Goal: Task Accomplishment & Management: Use online tool/utility

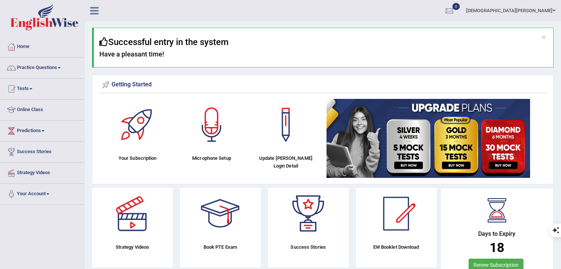
click at [221, 75] on div "Getting Started Your Subscription Microphone Setup Update Pearson Login Detail ×" at bounding box center [323, 129] width 462 height 109
click at [206, 127] on div at bounding box center [212, 125] width 52 height 52
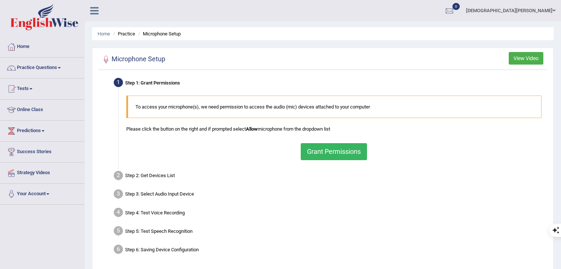
click at [334, 156] on button "Grant Permissions" at bounding box center [334, 151] width 66 height 17
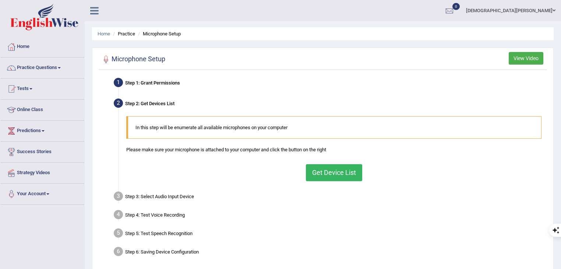
click at [324, 168] on button "Get Device List" at bounding box center [334, 172] width 56 height 17
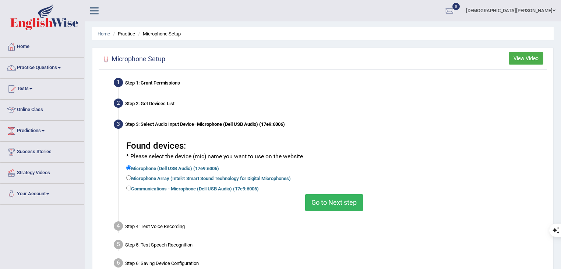
click at [327, 197] on button "Go to Next step" at bounding box center [334, 202] width 58 height 17
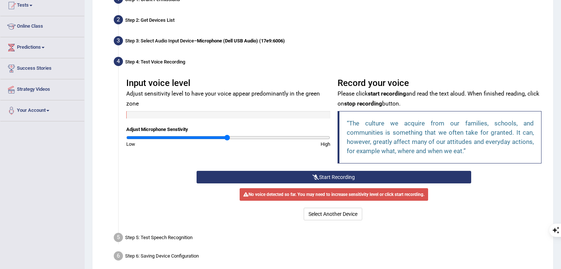
scroll to position [88, 0]
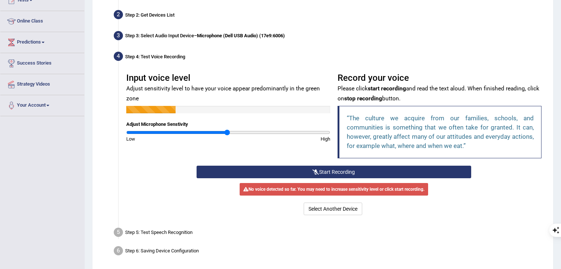
click at [370, 172] on button "Start Recording" at bounding box center [334, 171] width 274 height 13
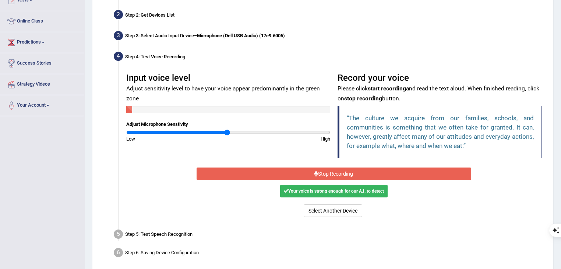
click at [370, 172] on button "Stop Recording" at bounding box center [334, 173] width 274 height 13
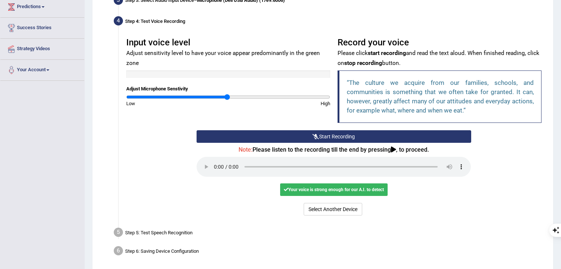
scroll to position [147, 0]
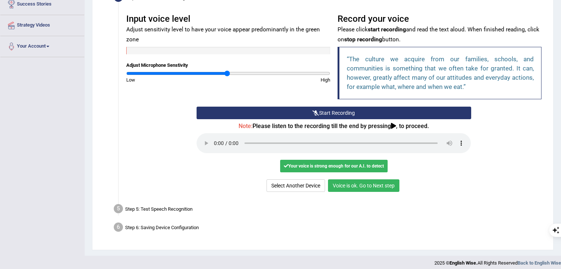
click at [358, 187] on button "Voice is ok. Go to Next step" at bounding box center [363, 185] width 71 height 13
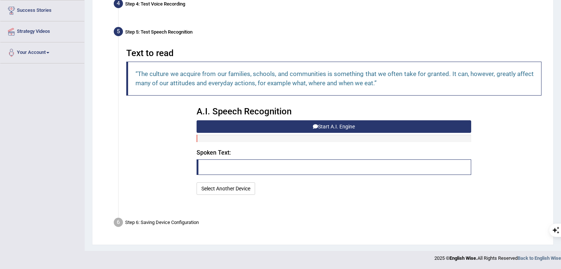
scroll to position [123, 0]
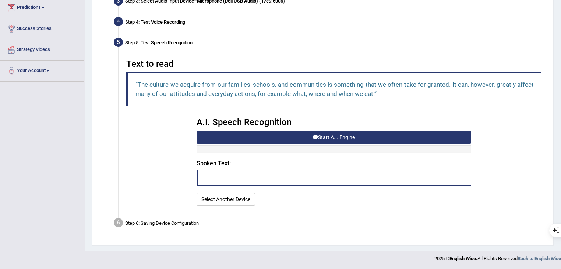
click at [346, 134] on button "Start A.I. Engine" at bounding box center [334, 137] width 274 height 13
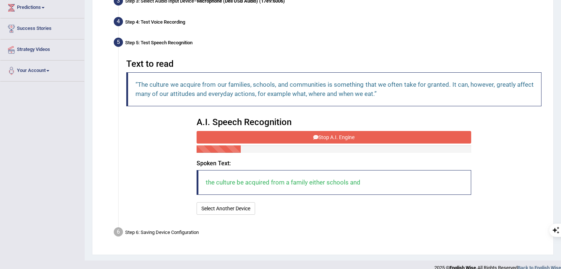
click at [346, 134] on button "Stop A.I. Engine" at bounding box center [334, 137] width 274 height 13
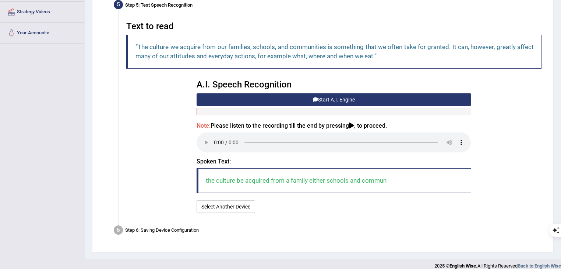
scroll to position [168, 0]
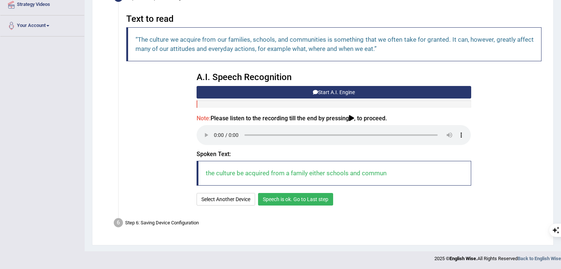
click at [301, 198] on button "Speech is ok. Go to Last step" at bounding box center [295, 199] width 75 height 13
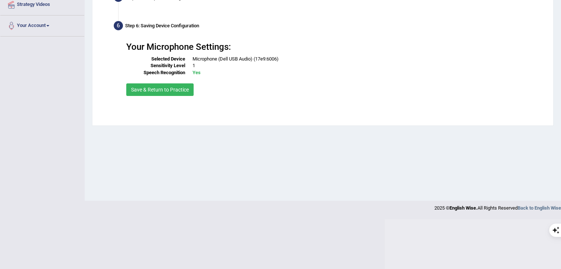
scroll to position [118, 0]
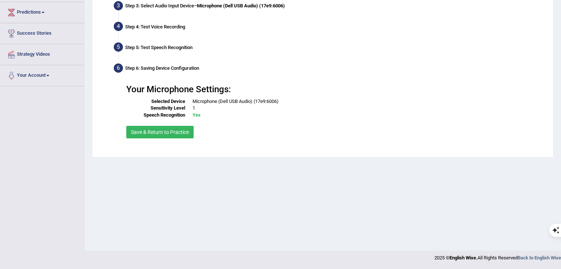
click at [182, 126] on button "Save & Return to Practice" at bounding box center [159, 132] width 67 height 13
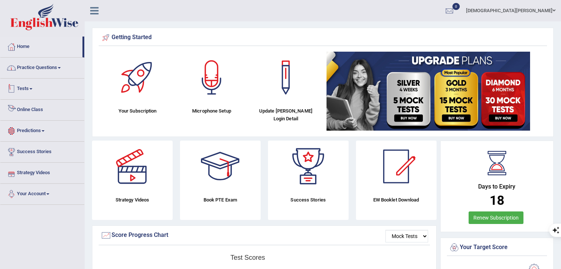
click at [38, 63] on link "Practice Questions" at bounding box center [42, 66] width 84 height 18
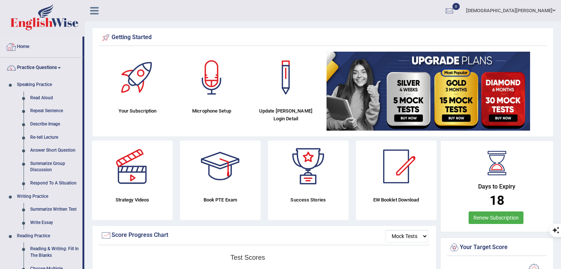
click at [34, 67] on link "Practice Questions" at bounding box center [41, 66] width 82 height 18
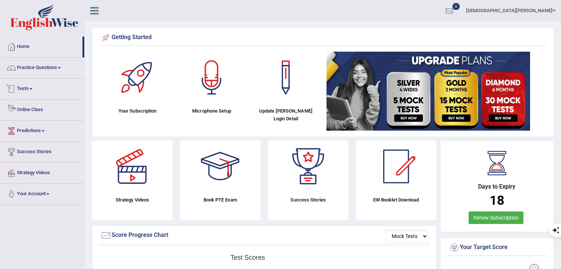
click at [28, 88] on link "Tests" at bounding box center [42, 87] width 84 height 18
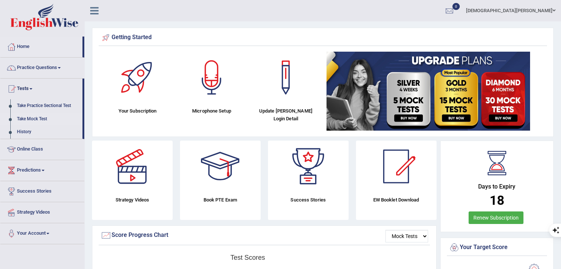
click at [33, 119] on link "Take Mock Test" at bounding box center [48, 118] width 69 height 13
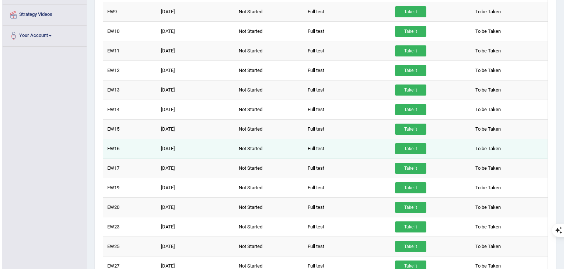
scroll to position [40, 0]
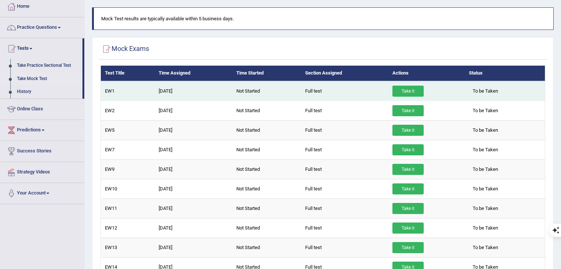
click at [408, 88] on link "Take it" at bounding box center [408, 90] width 31 height 11
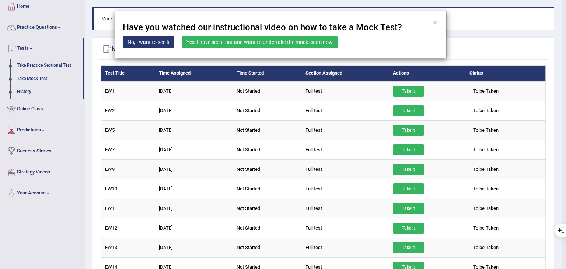
click at [221, 45] on link "Yes, I have seen that and want to undertake the mock exam now" at bounding box center [260, 42] width 156 height 13
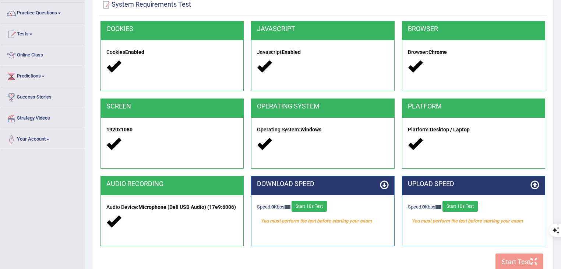
scroll to position [88, 0]
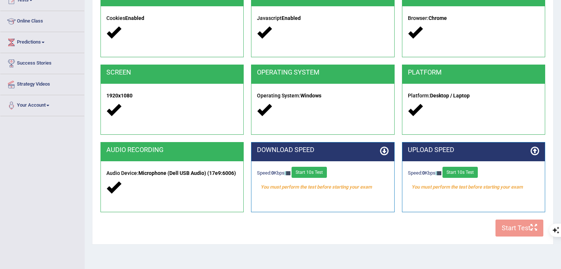
click at [302, 169] on button "Start 10s Test" at bounding box center [309, 171] width 35 height 11
click at [468, 173] on button "Start 10s Test" at bounding box center [460, 171] width 35 height 11
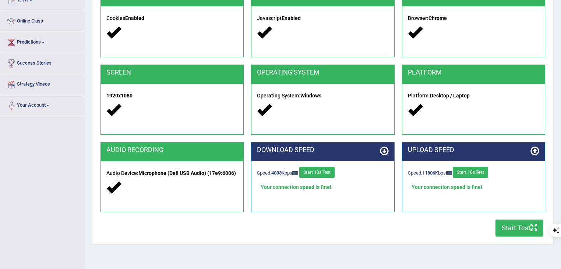
click at [520, 227] on button "Start Test" at bounding box center [520, 227] width 48 height 17
